Goal: Information Seeking & Learning: Learn about a topic

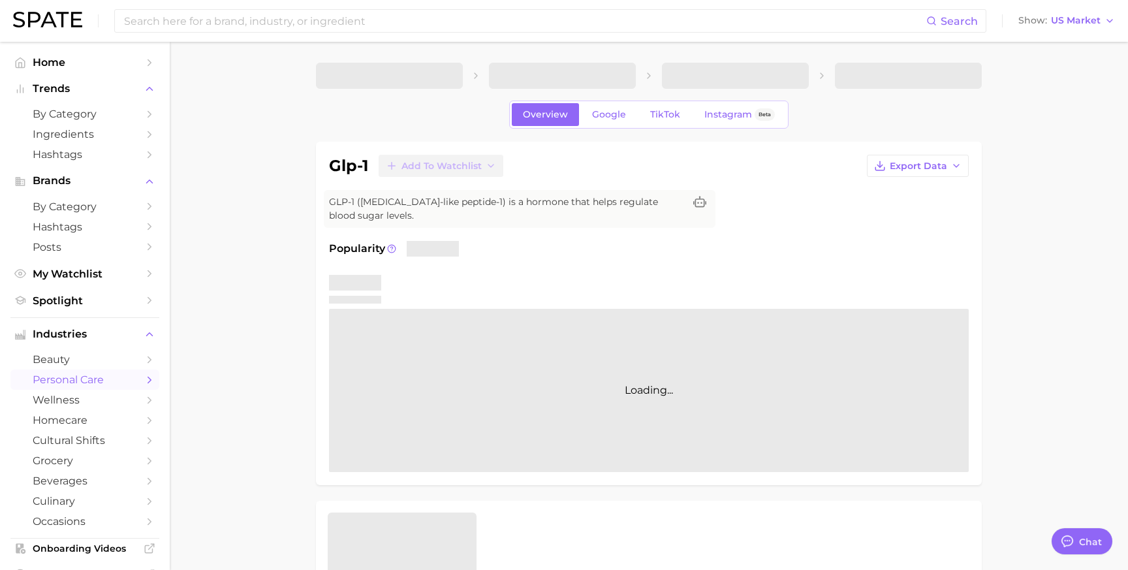
type textarea "x"
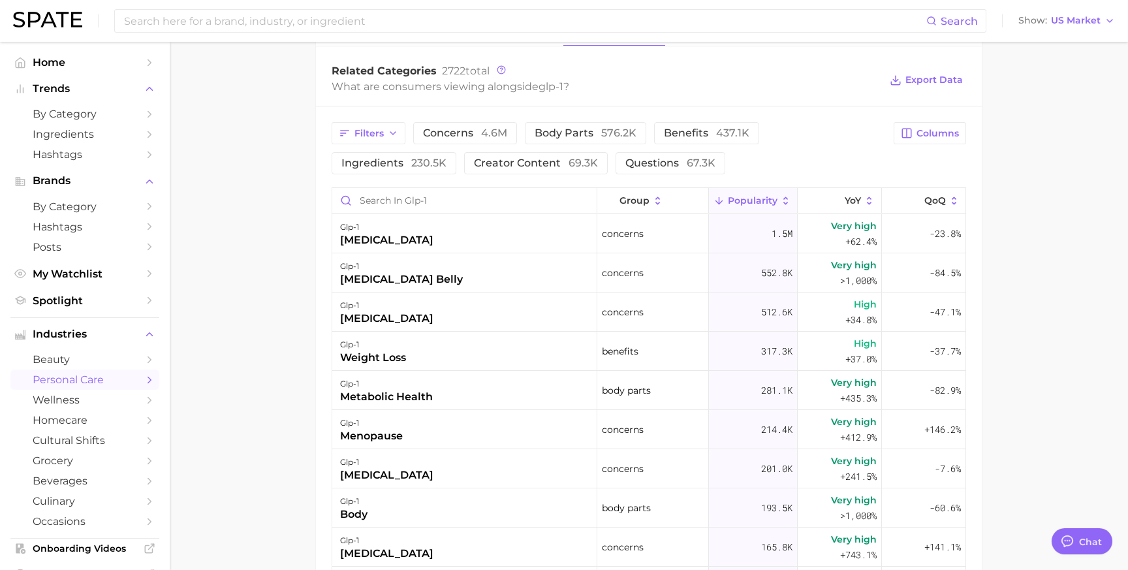
scroll to position [627, 0]
click at [633, 169] on span "questions 67.3k" at bounding box center [671, 164] width 90 height 10
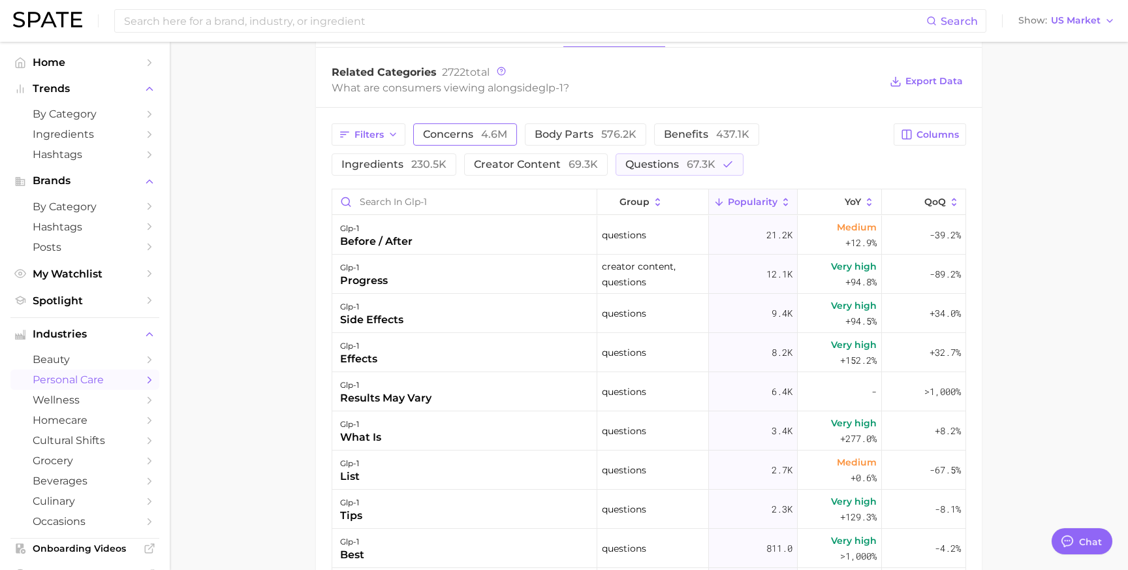
click at [449, 128] on button "concerns 4.6m" at bounding box center [465, 134] width 104 height 22
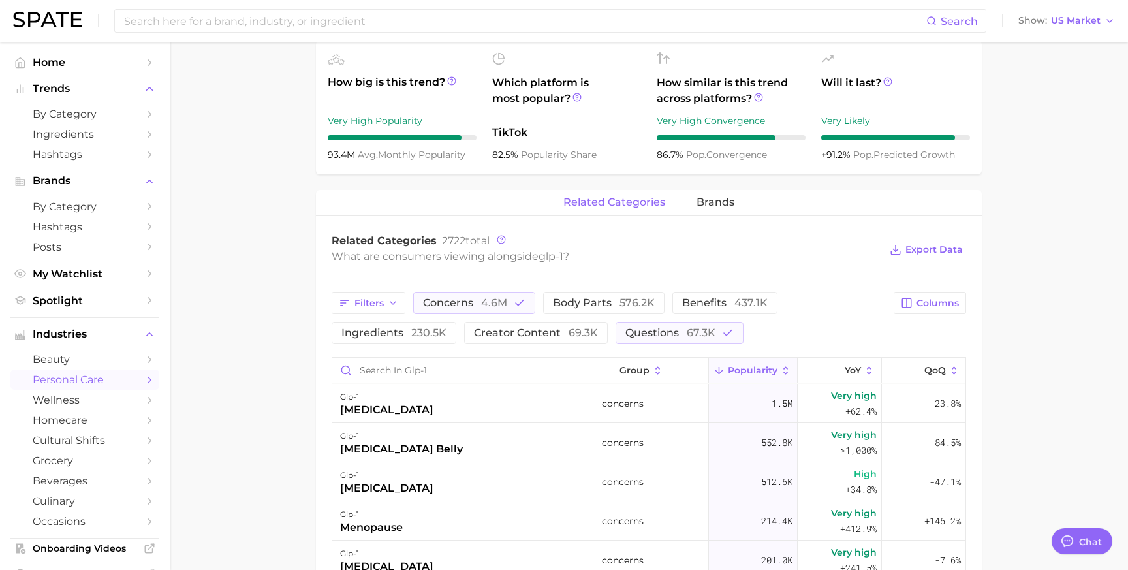
scroll to position [417, 0]
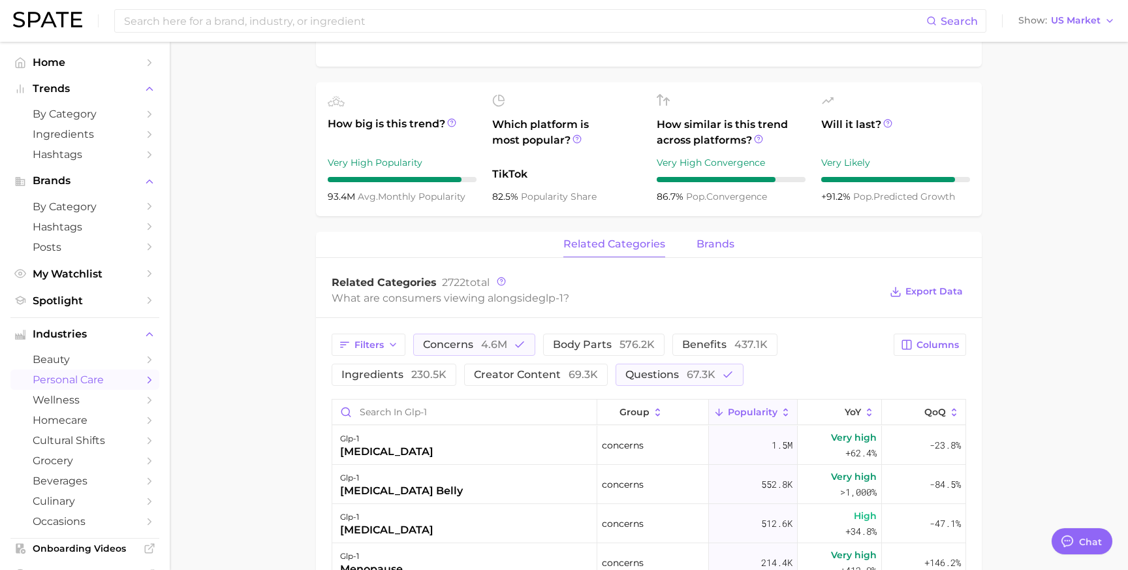
click at [720, 245] on span "brands" at bounding box center [716, 244] width 38 height 12
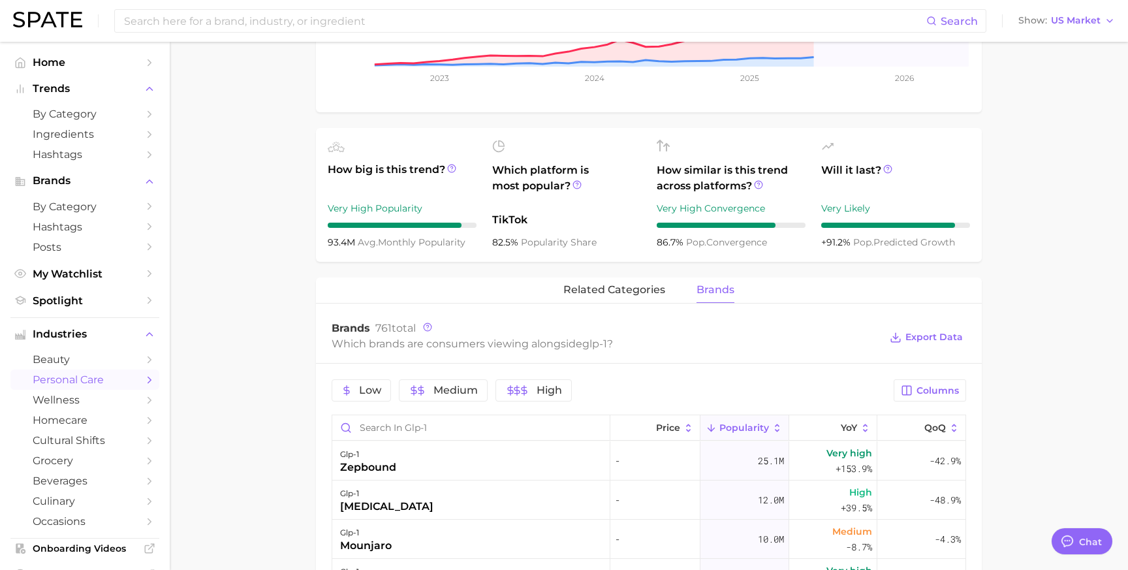
scroll to position [390, 0]
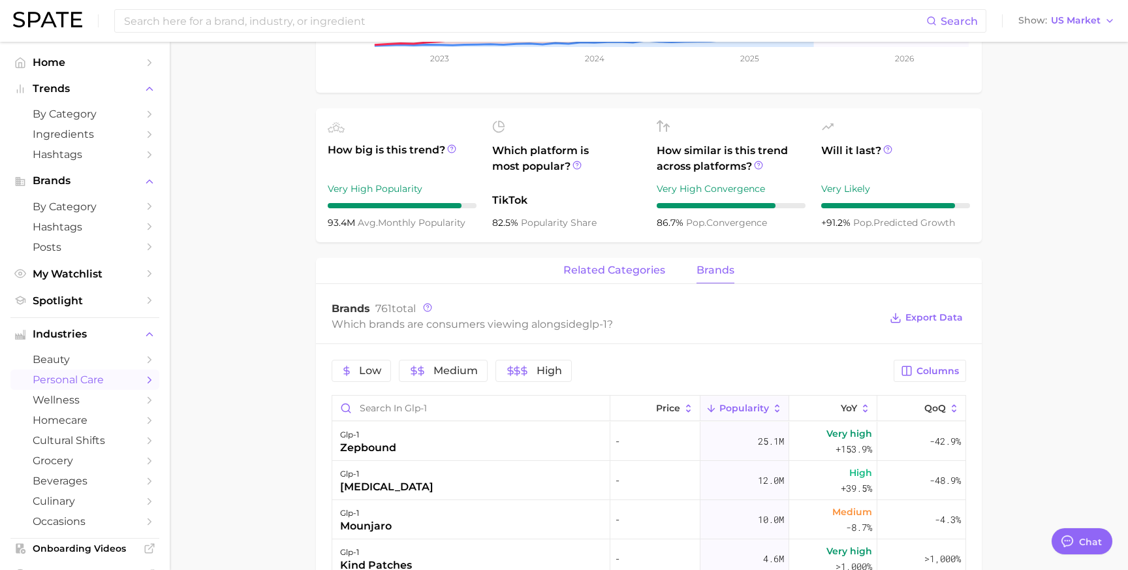
click at [595, 268] on span "related categories" at bounding box center [615, 270] width 102 height 12
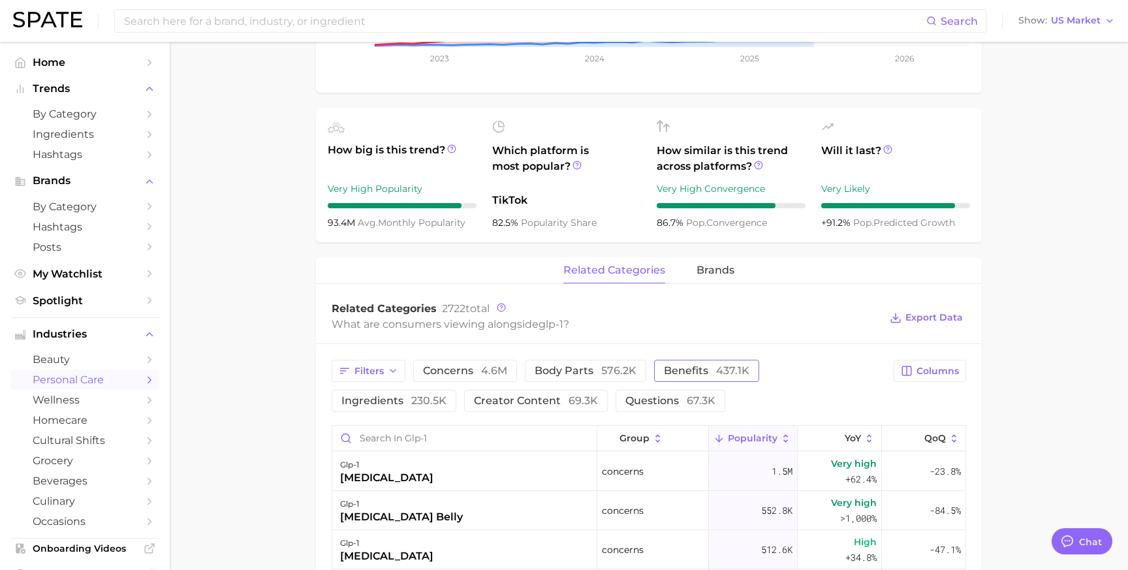
click at [688, 376] on span "benefits 437.1k" at bounding box center [707, 371] width 86 height 10
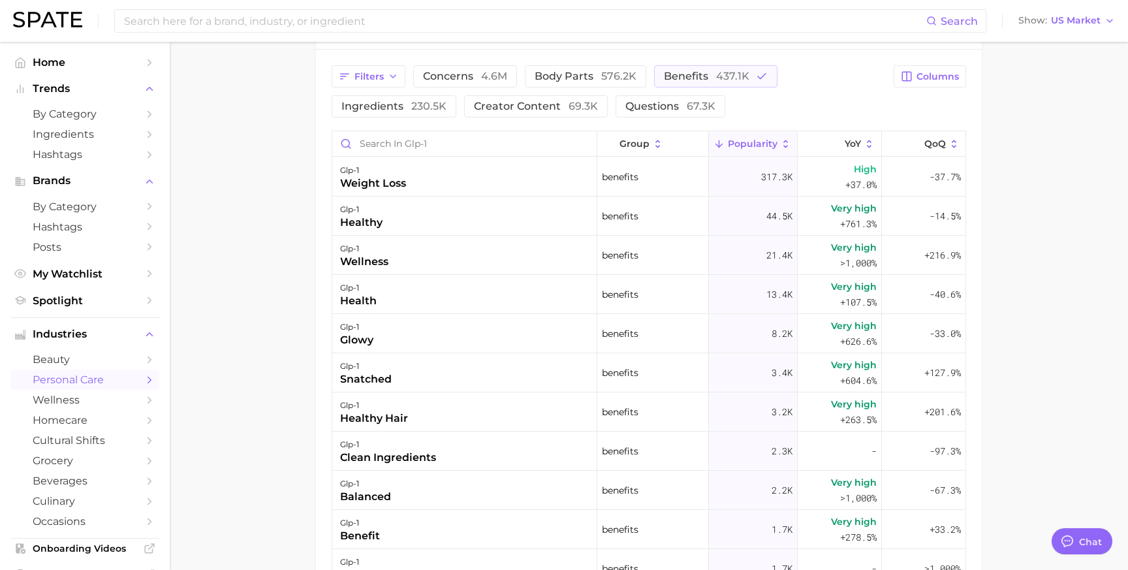
scroll to position [686, 0]
click at [259, 274] on main "1. health care 2. [MEDICAL_DATA] 3. [MEDICAL_DATA] 4. glp-1 Overview Google Tik…" at bounding box center [649, 68] width 959 height 1425
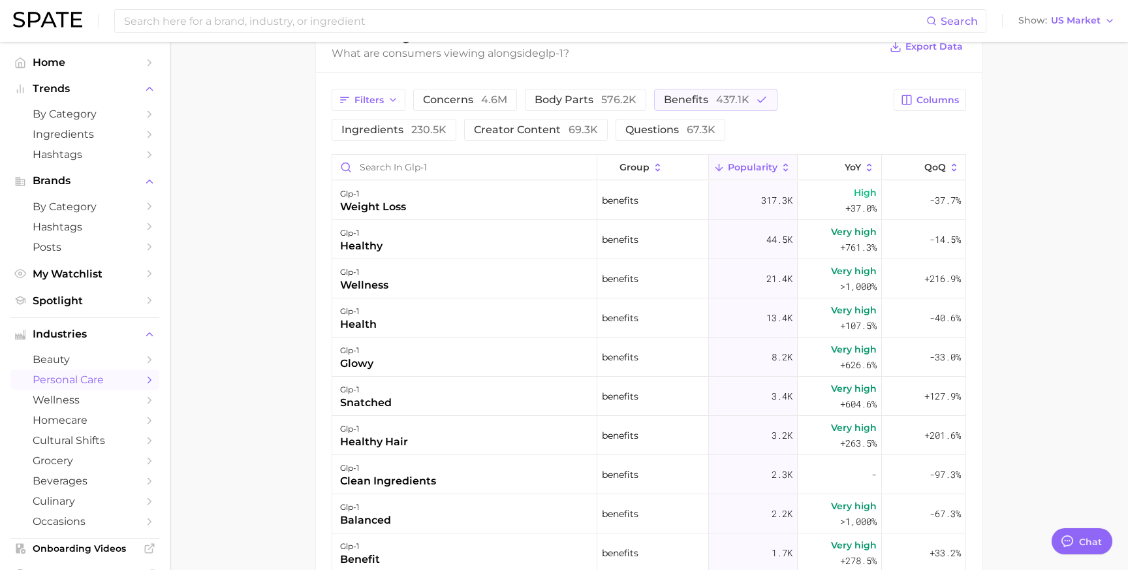
scroll to position [669, 0]
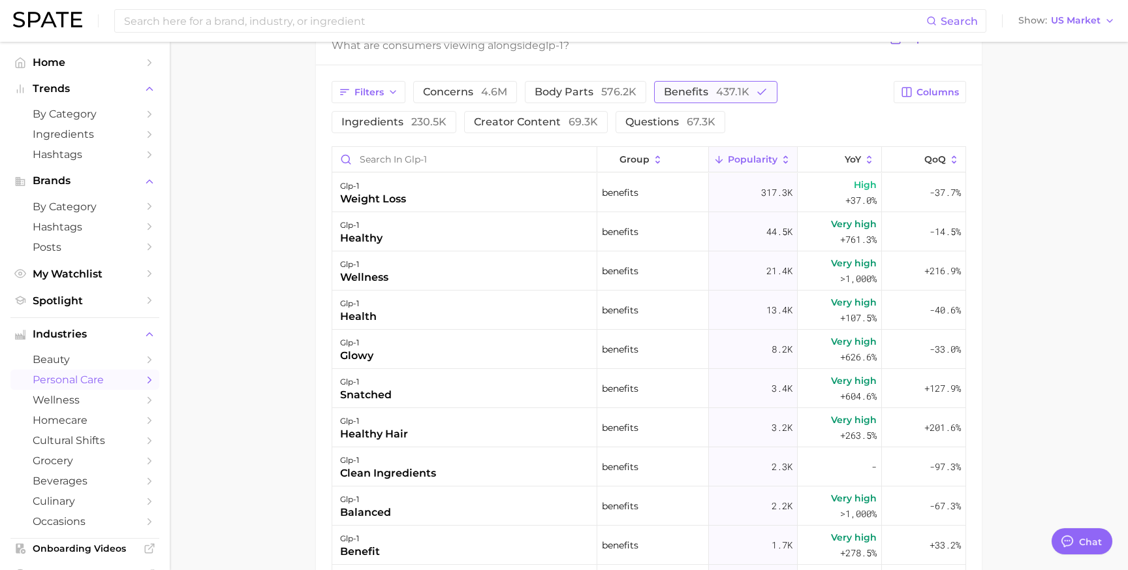
click at [751, 91] on button "benefits 437.1k" at bounding box center [715, 92] width 123 height 22
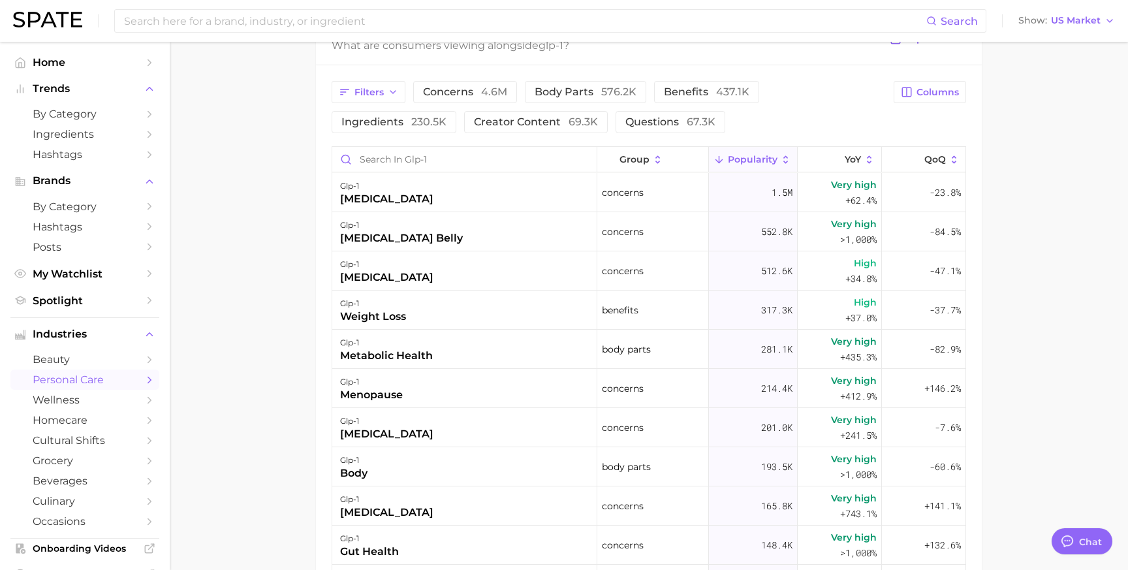
click at [275, 191] on main "1. health care 2. [MEDICAL_DATA] 3. [MEDICAL_DATA] 4. glp-1 Overview Google Tik…" at bounding box center [649, 85] width 959 height 1425
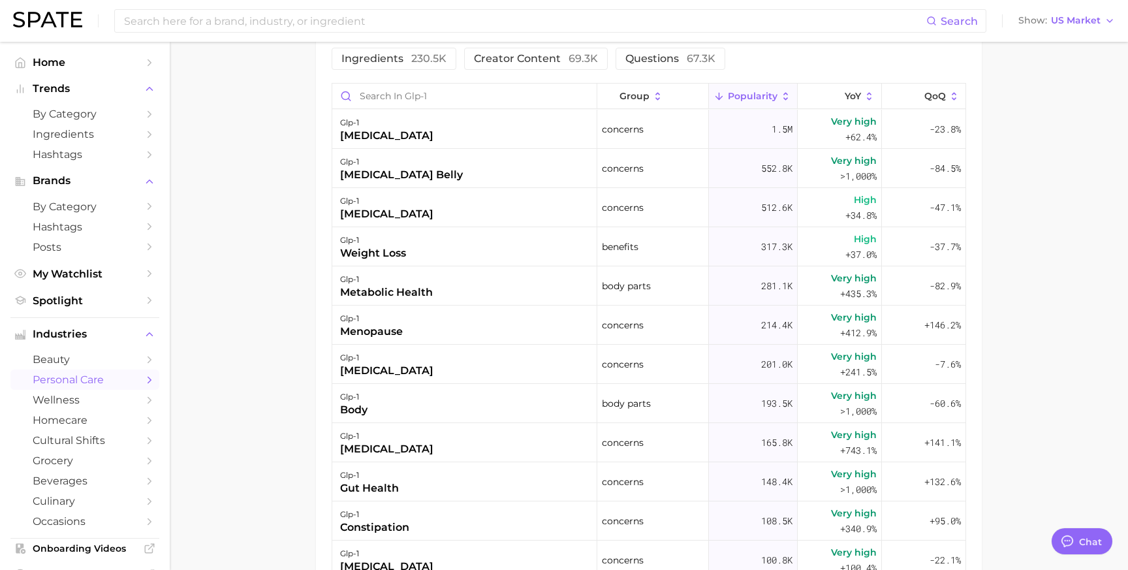
scroll to position [732, 0]
click at [274, 326] on main "1. health care 2. [MEDICAL_DATA] 3. [MEDICAL_DATA] 4. glp-1 Overview Google Tik…" at bounding box center [649, 22] width 959 height 1425
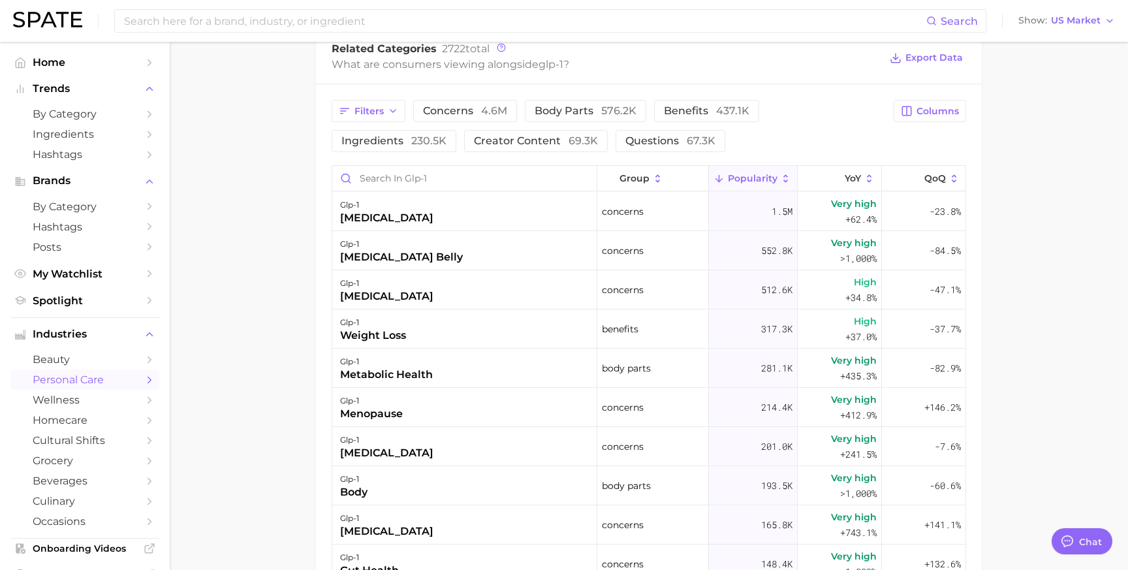
scroll to position [652, 0]
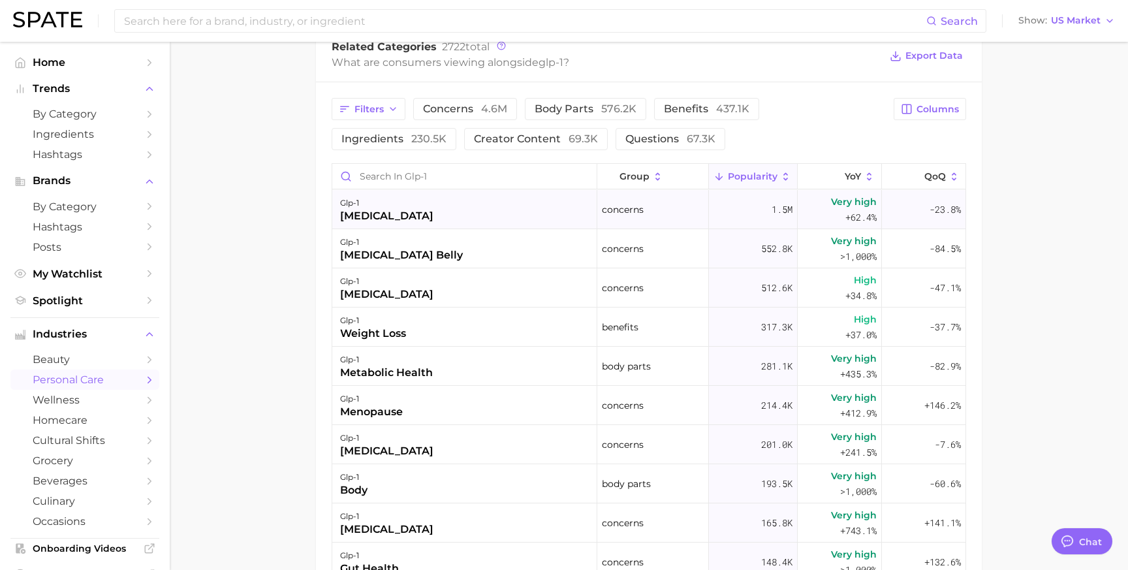
drag, startPoint x: 488, startPoint y: 217, endPoint x: 355, endPoint y: 220, distance: 133.9
click at [355, 219] on div "glp-1 [MEDICAL_DATA]" at bounding box center [464, 209] width 265 height 39
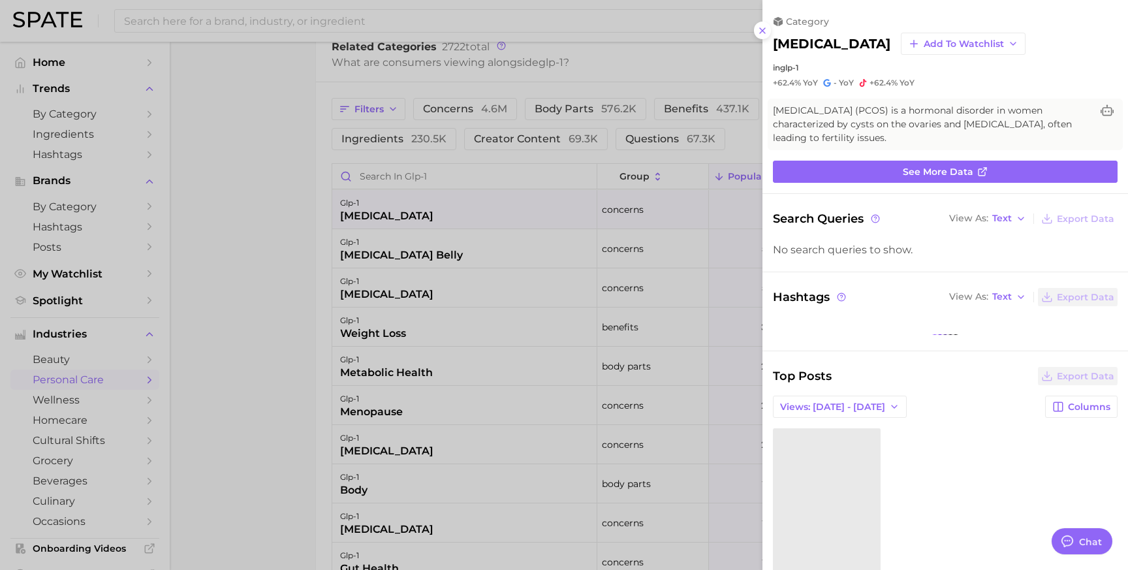
click at [320, 215] on div at bounding box center [564, 285] width 1128 height 570
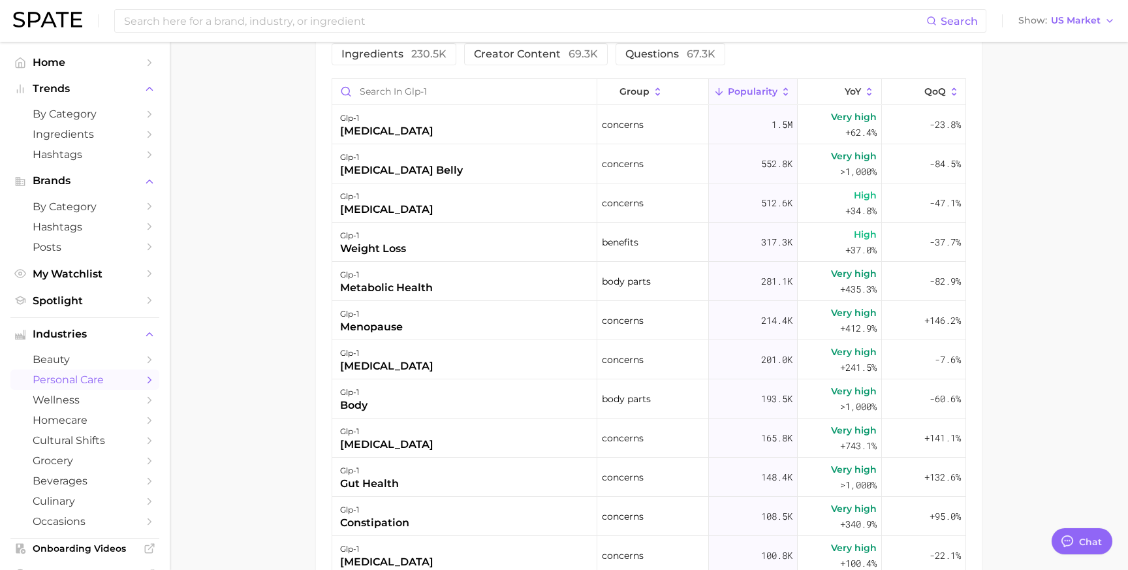
scroll to position [739, 0]
click at [247, 151] on main "1. health care 2. [MEDICAL_DATA] 3. [MEDICAL_DATA] 4. glp-1 Overview Google Tik…" at bounding box center [649, 15] width 959 height 1425
